Goal: Use online tool/utility: Utilize a website feature to perform a specific function

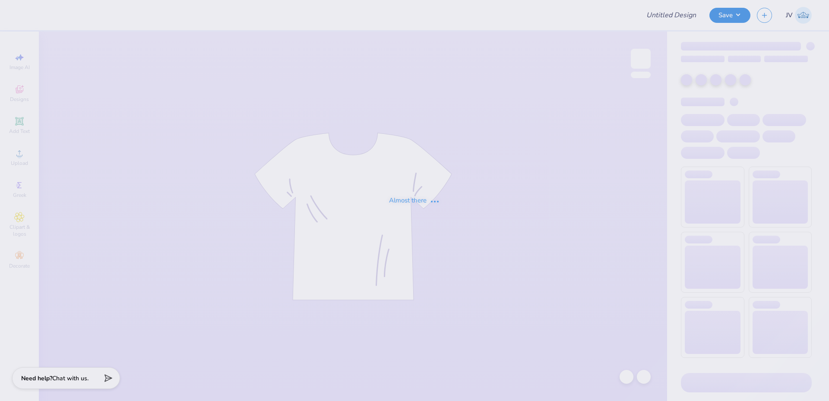
type input "Day On The Hill"
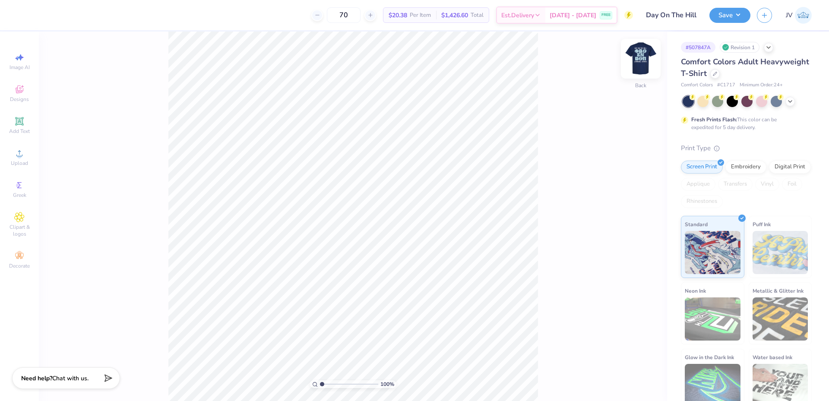
click at [640, 60] on img at bounding box center [640, 58] width 35 height 35
type input "3.38"
type input "3.29"
type input "5.51"
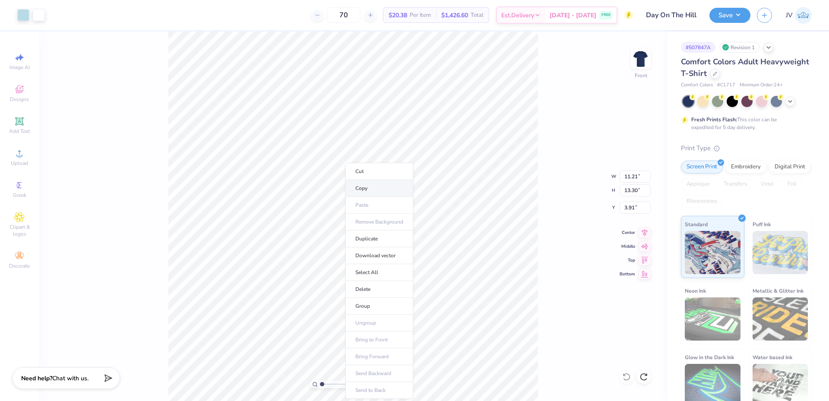
click at [379, 188] on li "Copy" at bounding box center [379, 188] width 68 height 17
click at [643, 63] on img at bounding box center [640, 58] width 35 height 35
click at [384, 205] on li "Paste" at bounding box center [396, 205] width 68 height 17
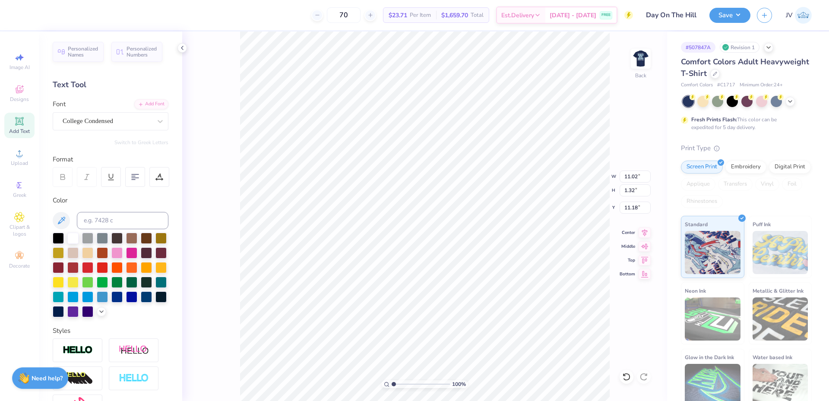
type input "4.50"
type input "10.21"
type input "1.22"
type input "3.00"
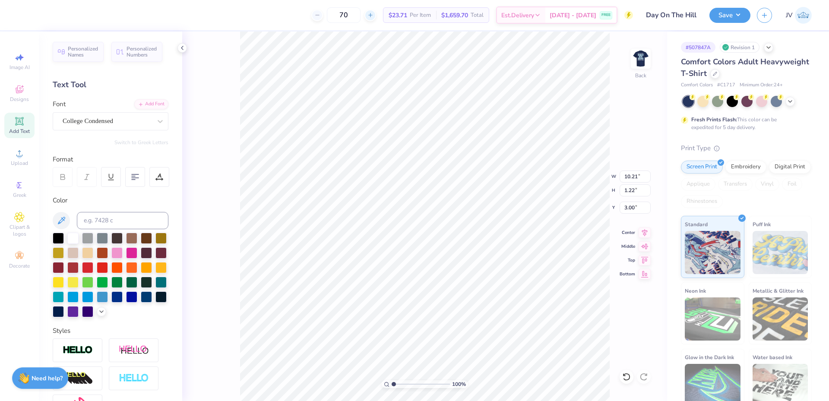
type textarea "Day On The Hill"
type input "11.02"
type input "1.32"
type input "11.18"
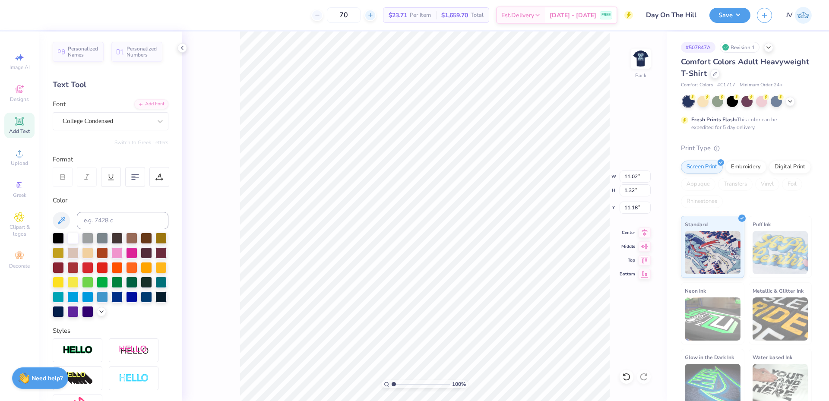
type input "5.23"
type input "3.37"
type input "1.93"
type textarea "Day On"
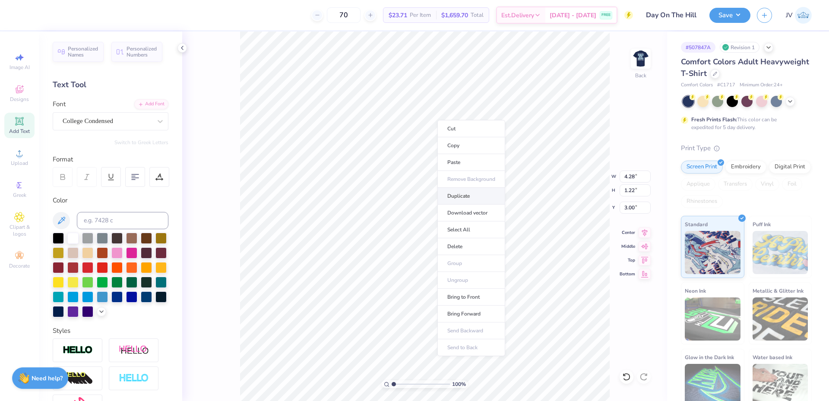
click at [458, 189] on li "Duplicate" at bounding box center [471, 196] width 68 height 17
type input "5.21"
type textarea "The Hill"
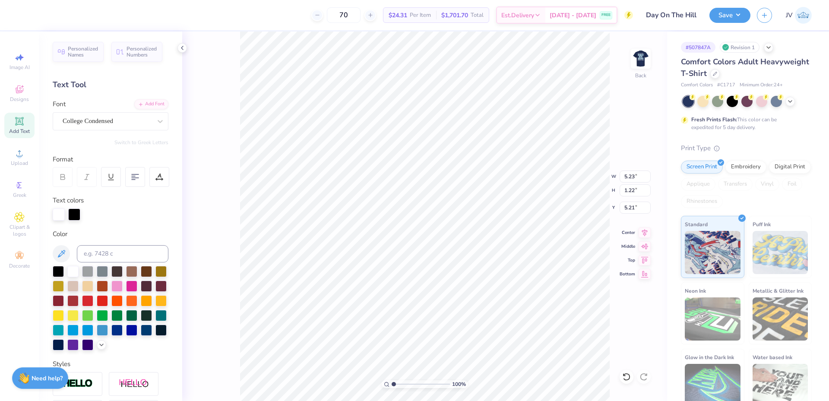
type input "4.57"
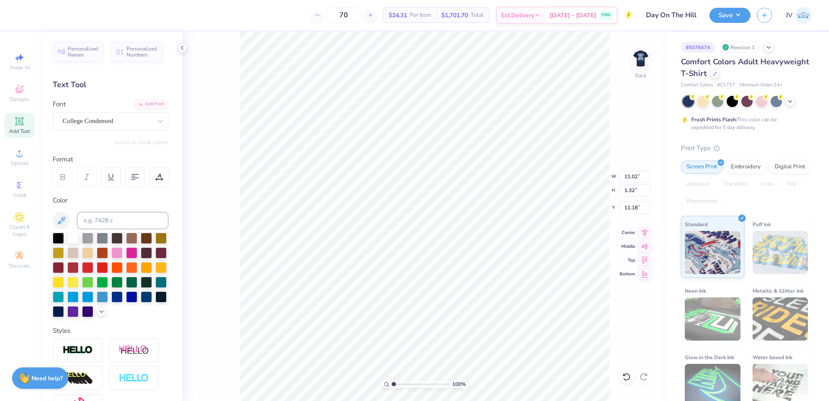
scroll to position [7, 3]
click at [440, 265] on li "Group" at bounding box center [445, 264] width 68 height 17
click at [626, 176] on input "5.23" at bounding box center [635, 177] width 31 height 12
type input "5.00"
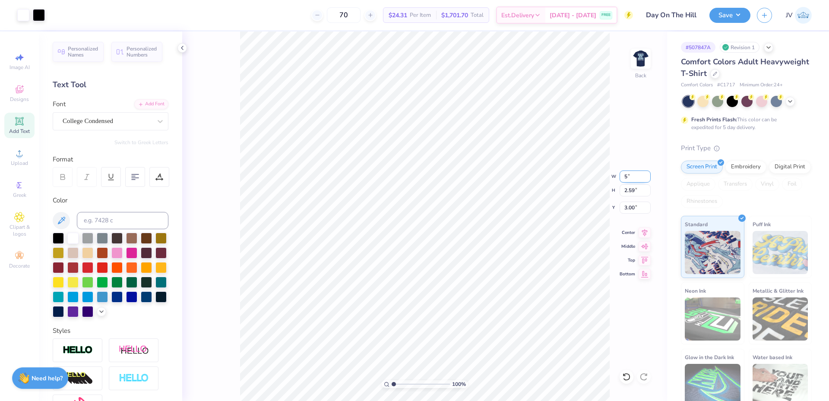
type input "2.47"
type input "3.06"
type input "11.02"
type input "1.32"
type input "11.18"
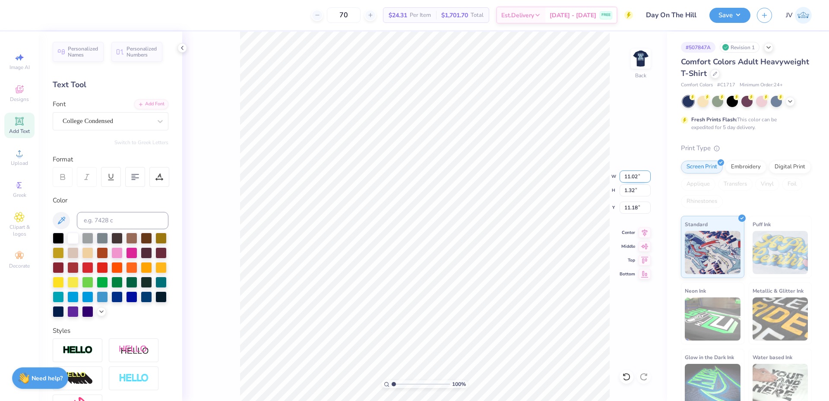
click at [630, 177] on input "11.02" at bounding box center [635, 177] width 31 height 12
type input "5.00"
type input "0.60"
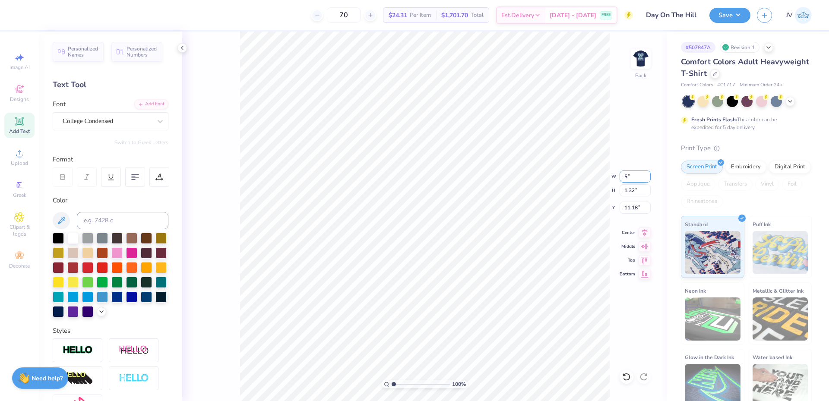
type input "11.54"
type input "5.86"
type input "1.63"
click at [397, 384] on input "range" at bounding box center [421, 384] width 58 height 8
click at [421, 248] on li "Ungroup" at bounding box center [442, 249] width 68 height 17
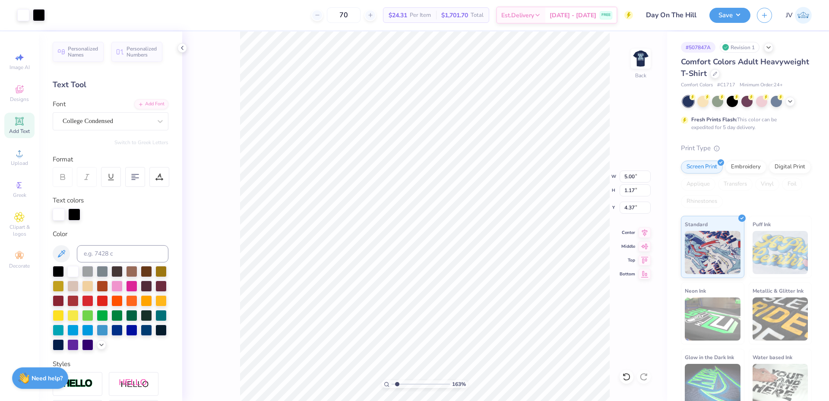
type input "4.34"
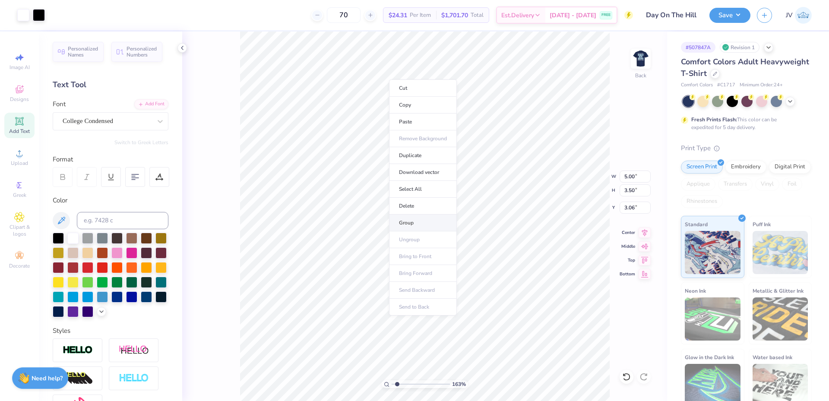
click at [410, 221] on li "Group" at bounding box center [423, 223] width 68 height 17
click at [629, 174] on input "5.00" at bounding box center [635, 177] width 31 height 12
type input "3.50"
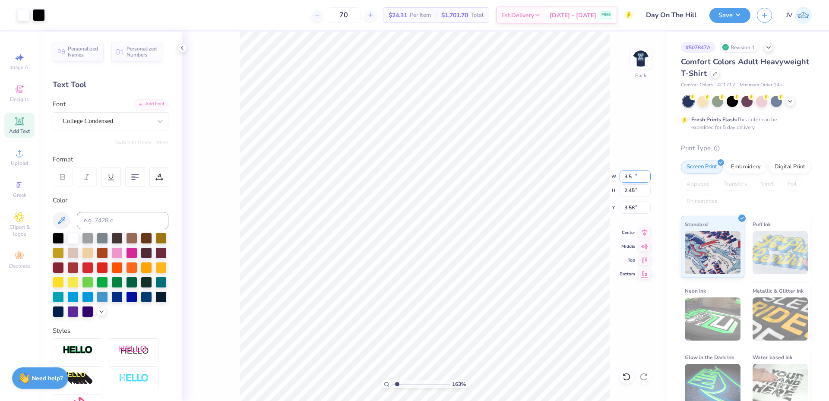
type input "2.45"
type input "3.58"
drag, startPoint x: 396, startPoint y: 384, endPoint x: 381, endPoint y: 383, distance: 14.7
type input "1"
click at [392, 383] on input "range" at bounding box center [421, 384] width 58 height 8
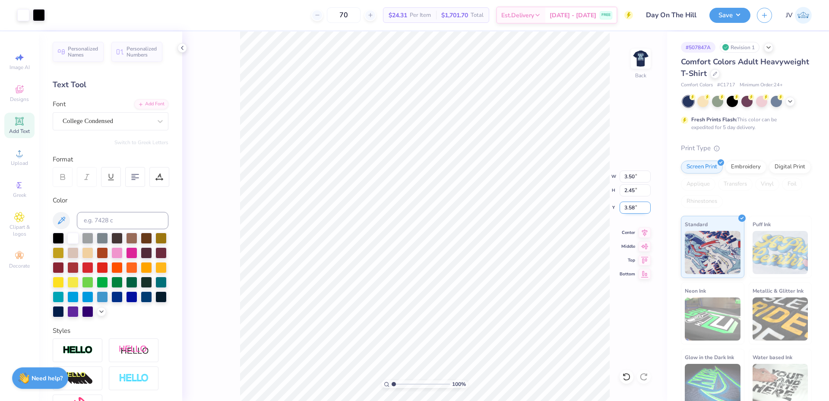
click at [627, 209] on input "3.58" at bounding box center [635, 208] width 31 height 12
type input "3.00"
click at [650, 60] on img at bounding box center [640, 58] width 35 height 35
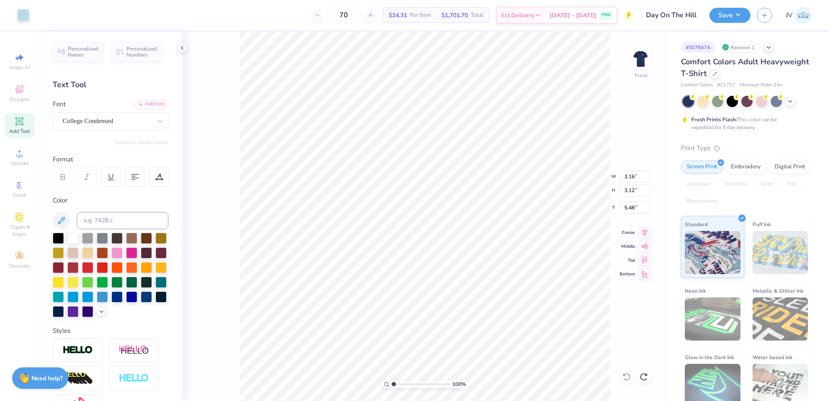
type input "2.69"
type input "3.15"
type input "8.80"
click at [399, 304] on li "Group" at bounding box center [410, 306] width 68 height 17
